Goal: Task Accomplishment & Management: Complete application form

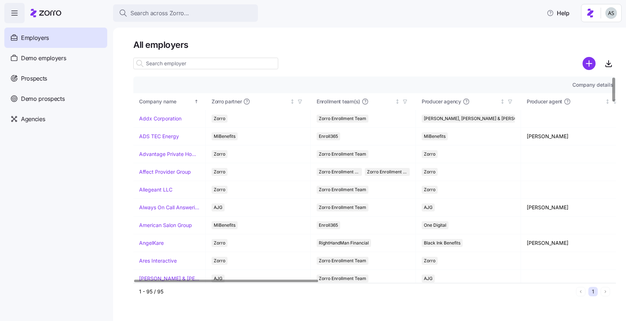
click at [190, 62] on input at bounding box center [205, 64] width 145 height 12
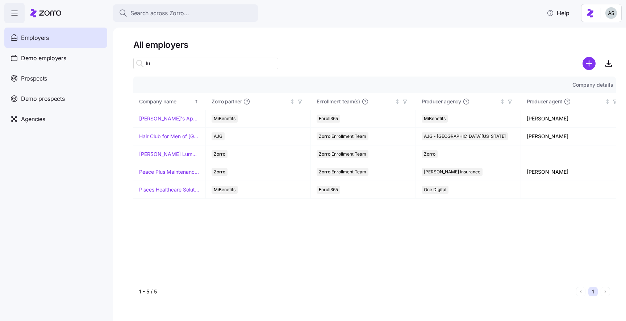
type input "l"
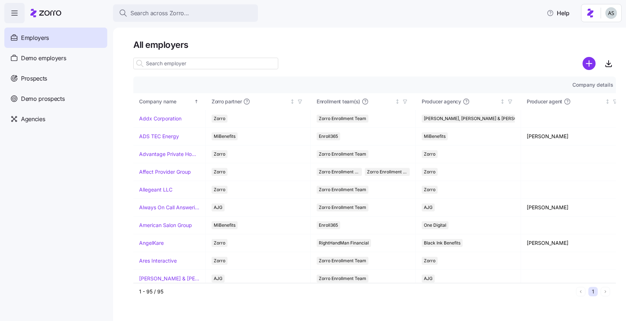
click at [42, 41] on span "Employers" at bounding box center [35, 37] width 28 height 9
click at [42, 54] on span "Demo employers" at bounding box center [43, 58] width 45 height 9
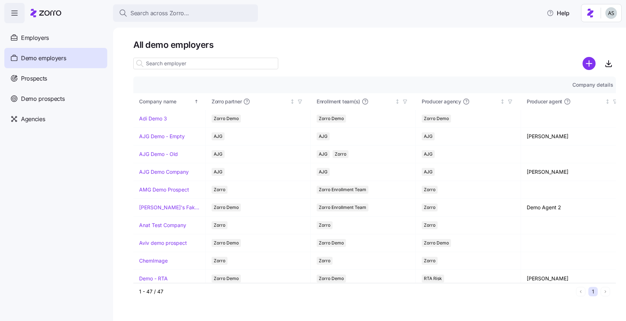
click at [169, 64] on input at bounding box center [205, 64] width 145 height 12
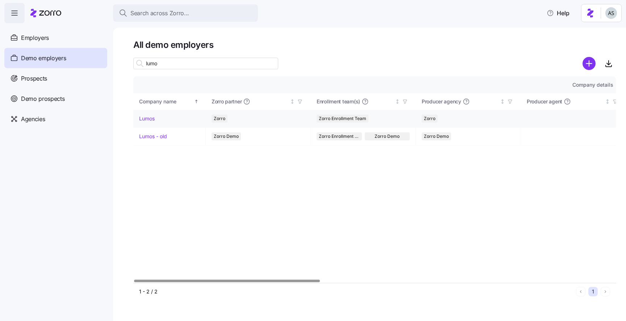
type input "lumo"
click at [152, 115] on link "Lumos" at bounding box center [147, 118] width 16 height 7
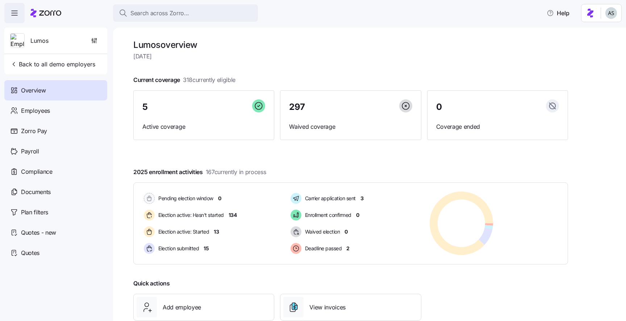
scroll to position [50, 0]
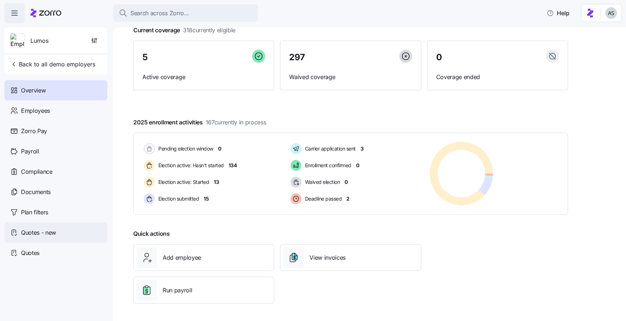
click at [67, 240] on div "Quotes - new" at bounding box center [55, 232] width 103 height 20
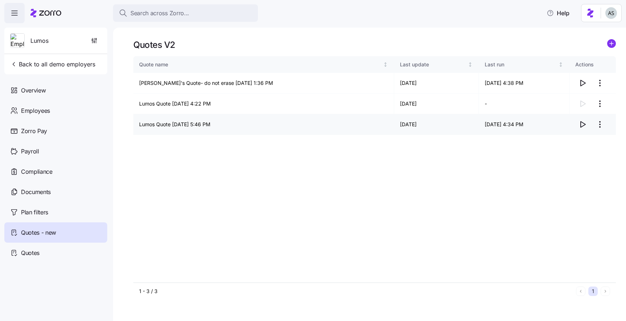
click at [580, 124] on icon "button" at bounding box center [583, 124] width 9 height 9
click at [595, 127] on html "Search across Zorro... Help Lumos Back to all demo employers Overview Employees…" at bounding box center [313, 158] width 626 height 316
click at [581, 138] on div "Edit quote" at bounding box center [571, 142] width 67 height 12
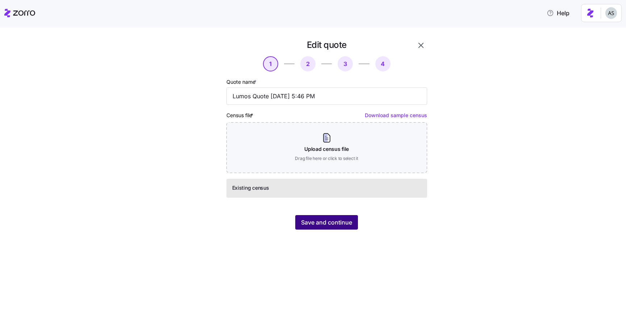
click at [324, 229] on button "Save and continue" at bounding box center [326, 222] width 63 height 15
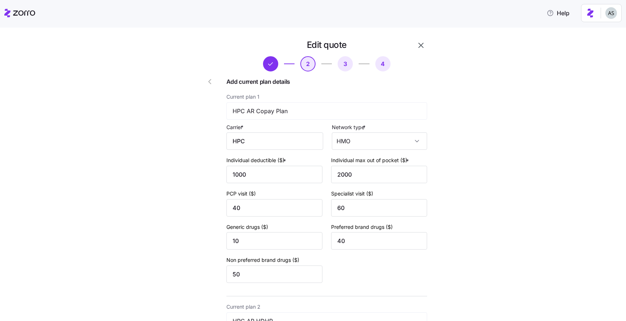
scroll to position [245, 0]
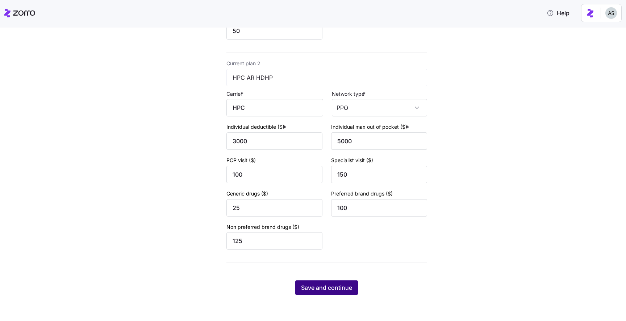
click at [324, 286] on span "Save and continue" at bounding box center [326, 287] width 51 height 9
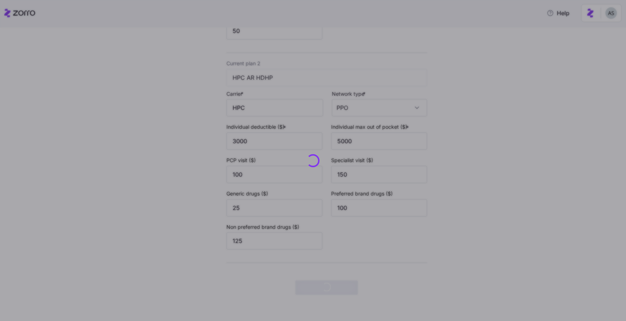
scroll to position [0, 0]
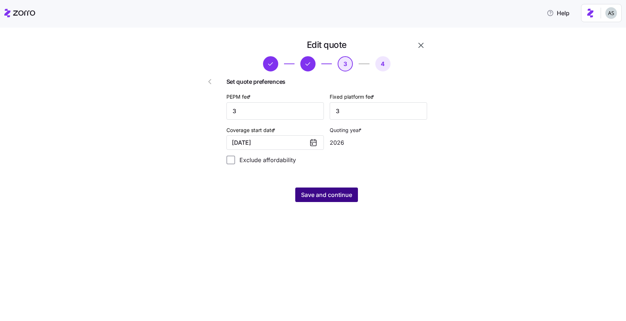
click at [334, 192] on span "Save and continue" at bounding box center [326, 194] width 51 height 9
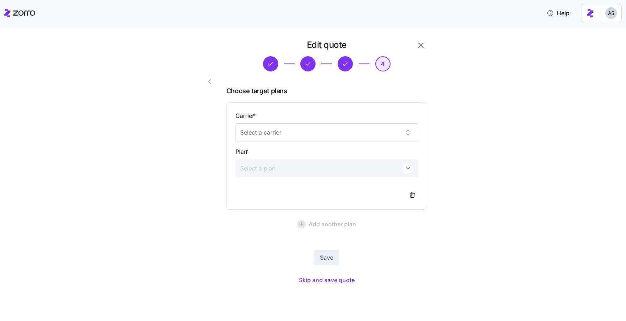
click at [316, 143] on div "Carrier * Plan *" at bounding box center [327, 155] width 183 height 89
click at [316, 139] on input "Carrier *" at bounding box center [327, 132] width 183 height 18
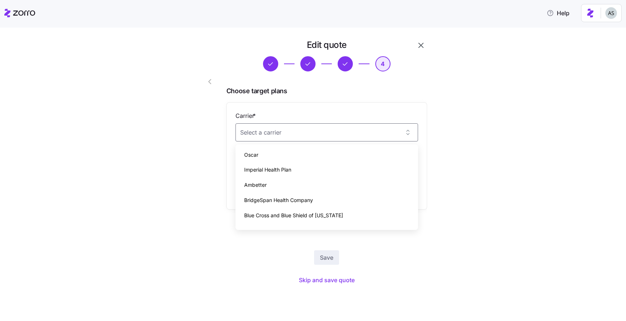
click at [307, 161] on div "Oscar" at bounding box center [327, 154] width 177 height 15
type input "Oscar"
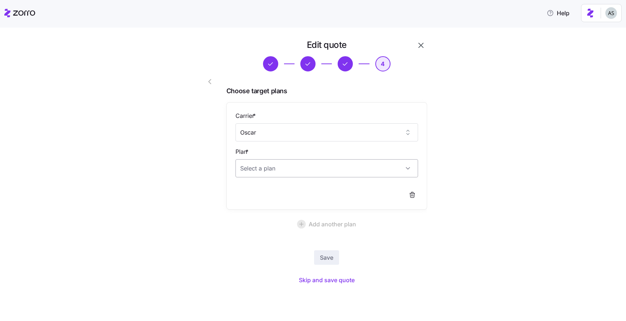
click at [306, 163] on input "Plan *" at bounding box center [327, 168] width 183 height 18
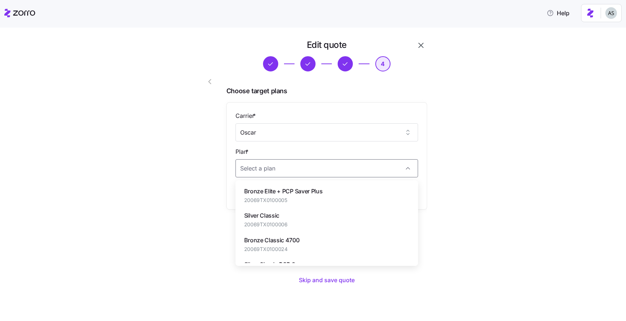
click at [293, 190] on span "Bronze Elite + PCP Saver Plus" at bounding box center [283, 191] width 79 height 9
type input "Bronze Elite + PCP Saver Plus"
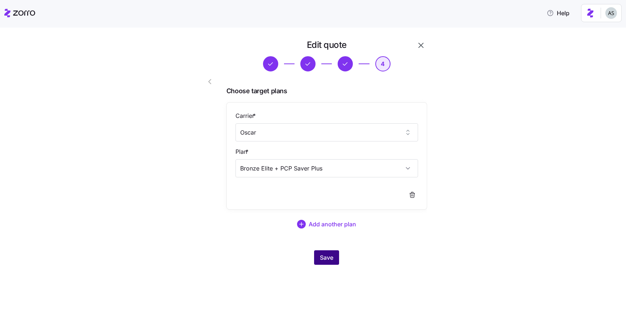
click at [323, 263] on button "Save" at bounding box center [326, 257] width 25 height 15
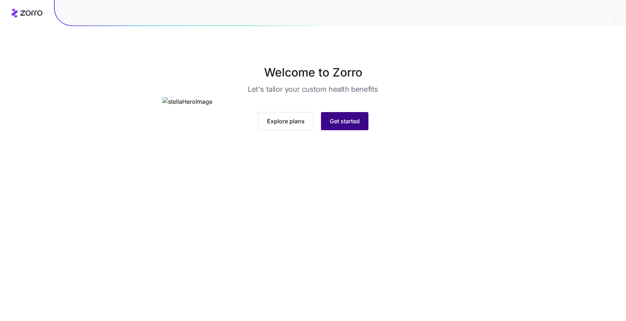
click at [334, 125] on span "Get started" at bounding box center [345, 121] width 30 height 9
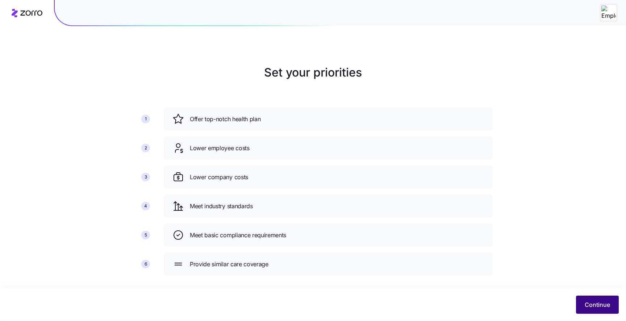
click at [595, 310] on button "Continue" at bounding box center [597, 304] width 43 height 18
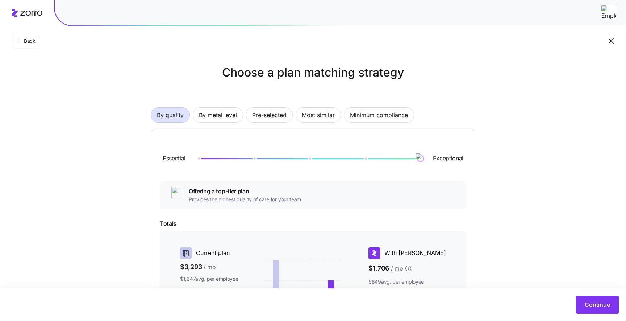
click at [595, 310] on button "Continue" at bounding box center [597, 304] width 43 height 18
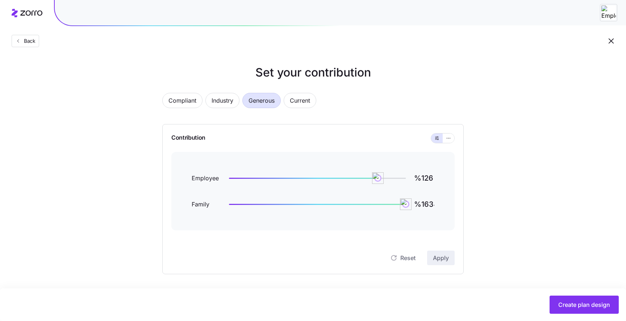
click at [595, 310] on button "Create plan design" at bounding box center [584, 304] width 69 height 18
